Goal: Task Accomplishment & Management: Manage account settings

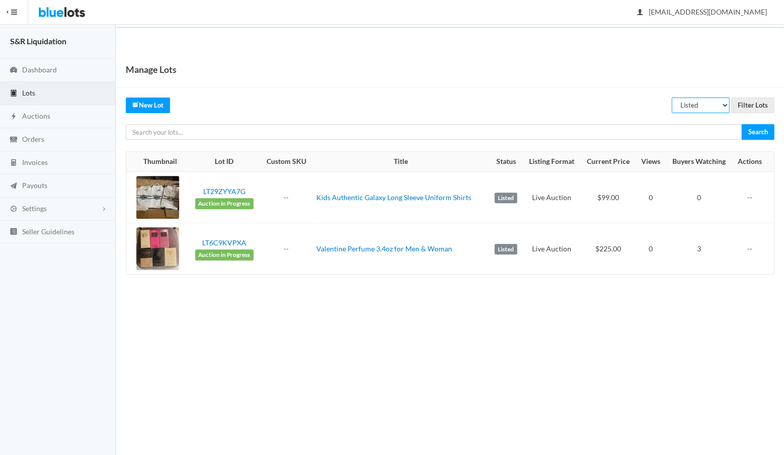
select select "unreviewed"
click at [748, 104] on input "Filter Lots" at bounding box center [751, 105] width 43 height 16
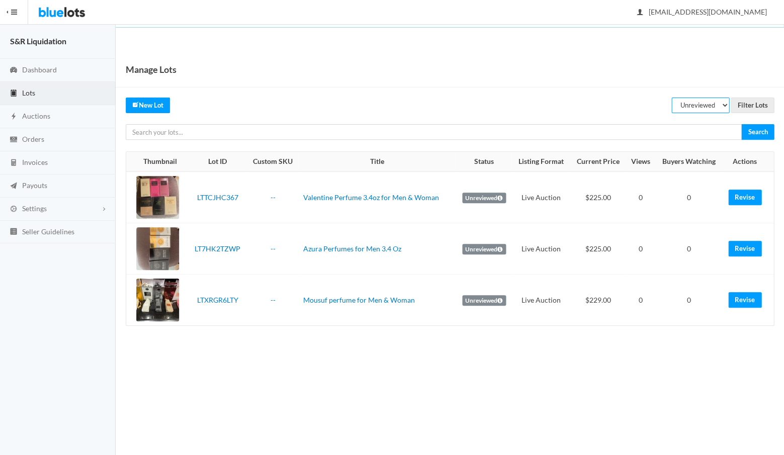
select select "listed"
click at [748, 105] on input "Filter Lots" at bounding box center [751, 105] width 43 height 16
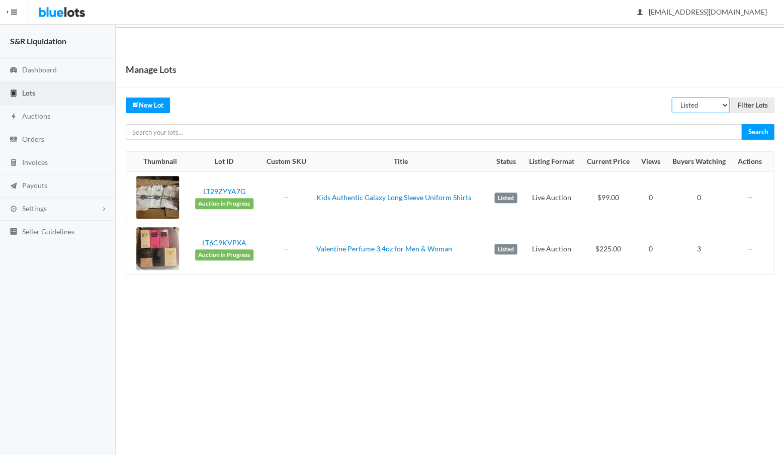
select select "ended"
click at [746, 105] on input "Filter Lots" at bounding box center [751, 105] width 43 height 16
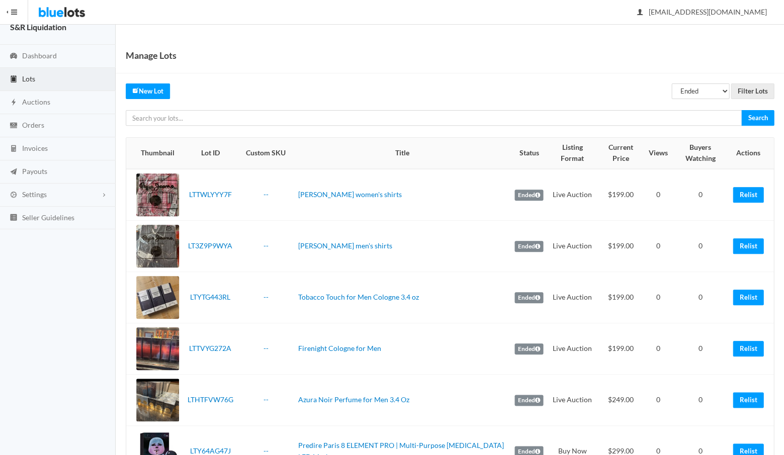
scroll to position [-2, 0]
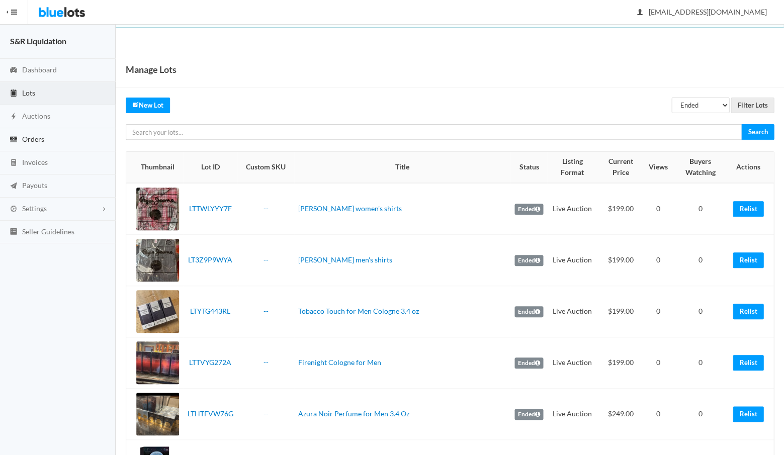
click at [27, 142] on span "Orders" at bounding box center [33, 139] width 22 height 9
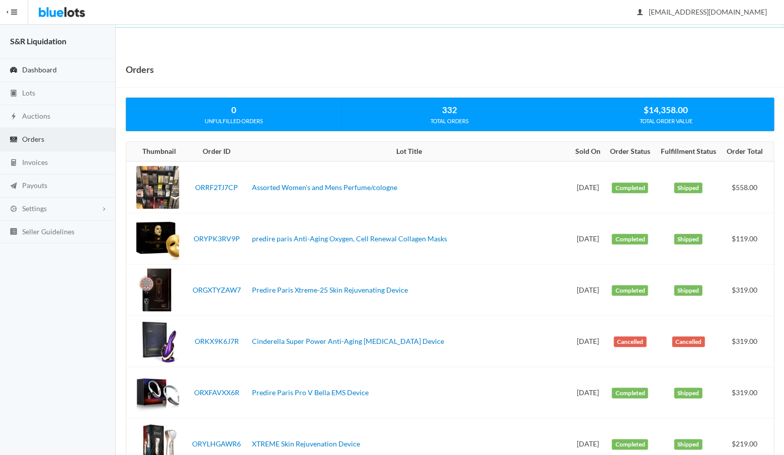
click at [37, 69] on span "Dashboard" at bounding box center [39, 69] width 35 height 9
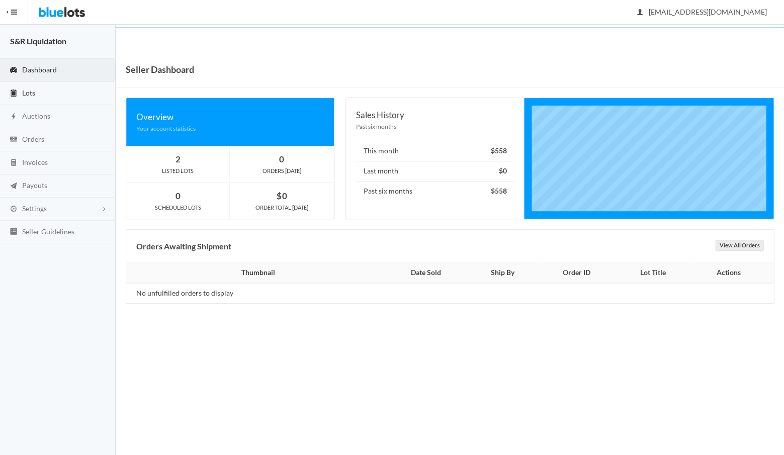
click at [26, 93] on span "Lots" at bounding box center [28, 92] width 13 height 9
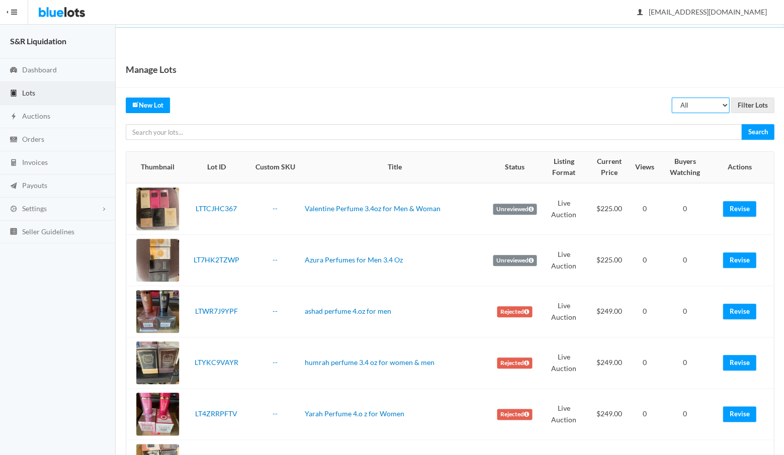
select select "listed"
click at [748, 104] on input "Filter Lots" at bounding box center [751, 105] width 43 height 16
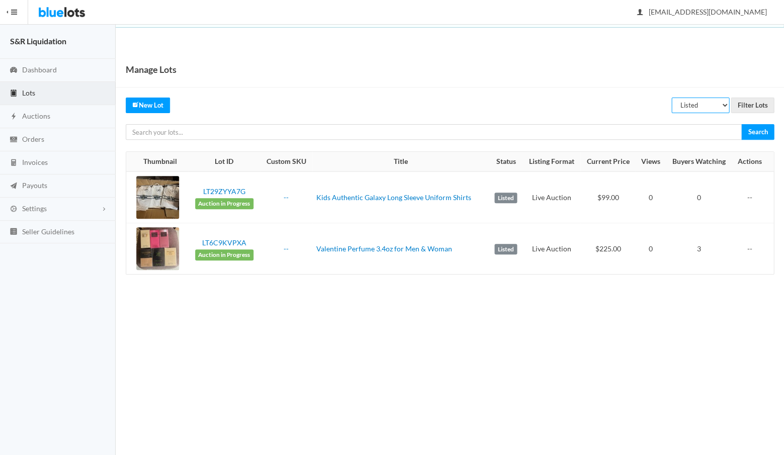
select select "sold"
click at [747, 104] on input "Filter Lots" at bounding box center [751, 105] width 43 height 16
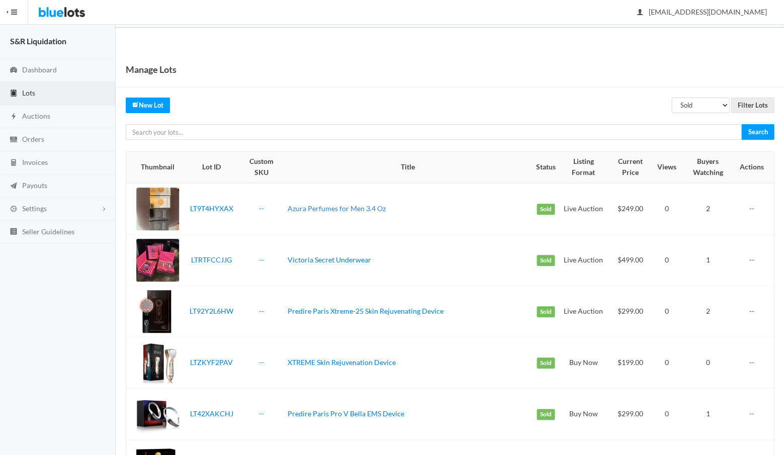
click at [340, 206] on link "Azura Perfumes for Men 3.4 Oz" at bounding box center [336, 208] width 98 height 9
select select "listed"
click at [752, 102] on input "Filter Lots" at bounding box center [751, 105] width 43 height 16
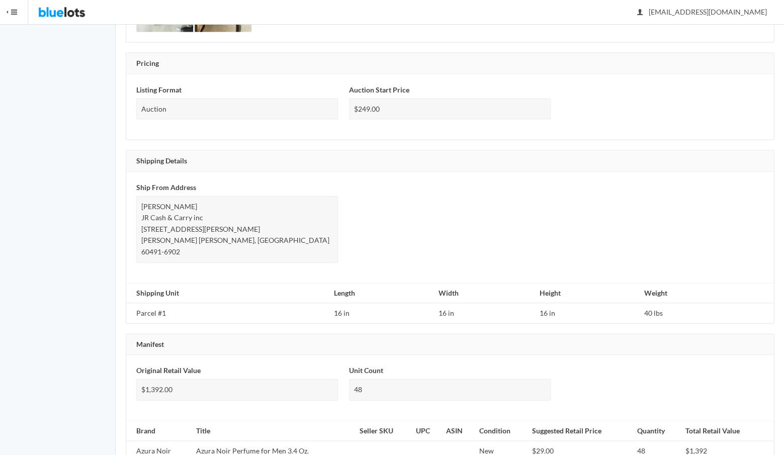
scroll to position [501, 0]
